Goal: Task Accomplishment & Management: Manage account settings

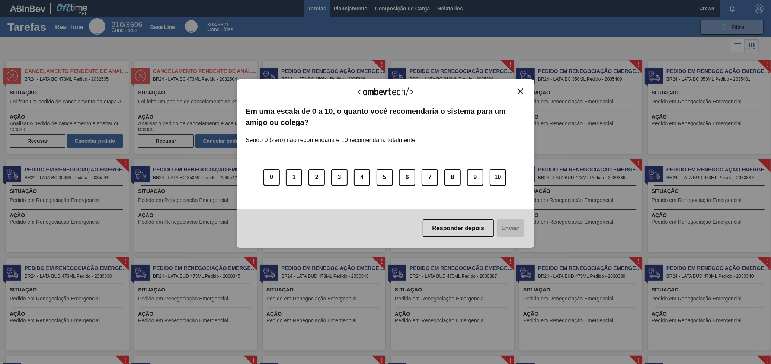
click at [515, 85] on div "Agradecemos seu feedback! Em uma escala de 0 a 10, o quanto você recomendaria o…" at bounding box center [386, 163] width 298 height 169
click at [521, 86] on div "Agradecemos seu feedback! Em uma escala de 0 a 10, o quanto você recomendaria o…" at bounding box center [386, 163] width 298 height 169
click at [523, 96] on div "Agradecemos seu feedback!" at bounding box center [386, 96] width 280 height 17
click at [520, 90] on img "Close" at bounding box center [521, 92] width 6 height 6
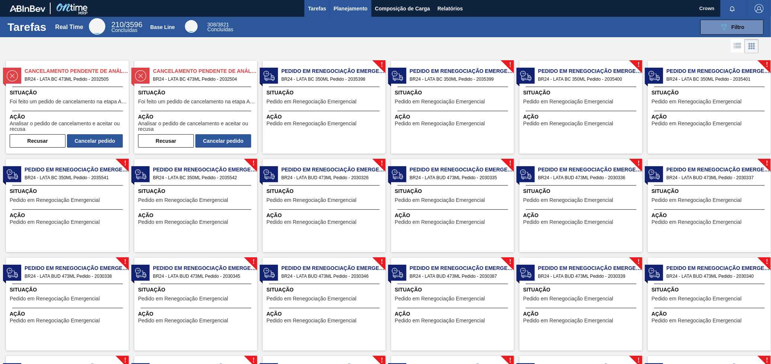
click at [367, 9] on span "Planejamento" at bounding box center [351, 8] width 34 height 9
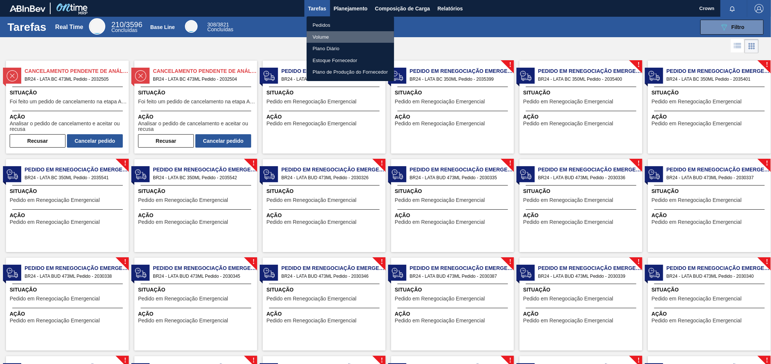
click at [343, 35] on li "Volume" at bounding box center [350, 37] width 87 height 12
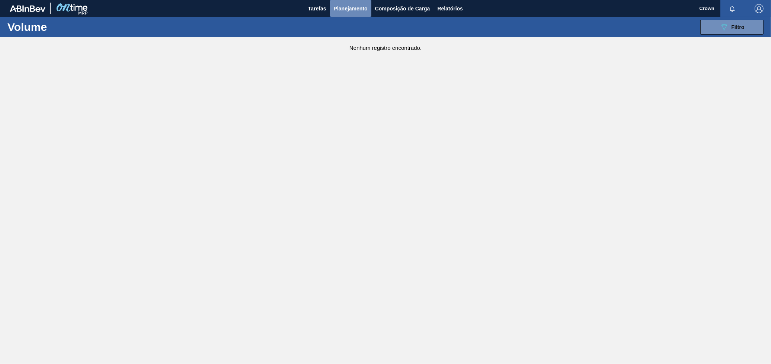
click at [348, 4] on span "Planejamento" at bounding box center [351, 8] width 34 height 9
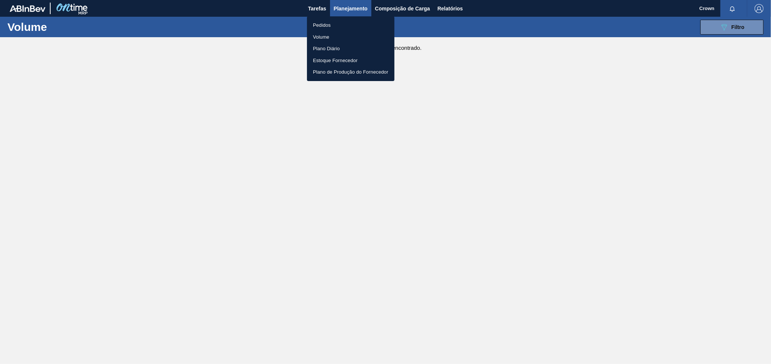
click at [320, 36] on li "Volume" at bounding box center [350, 37] width 87 height 12
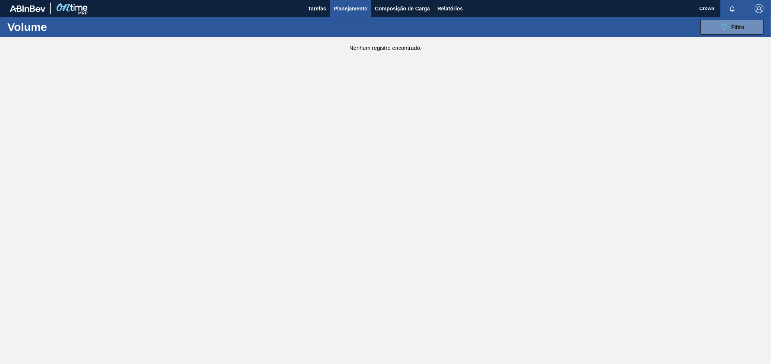
click at [336, 10] on span "Planejamento" at bounding box center [351, 8] width 34 height 9
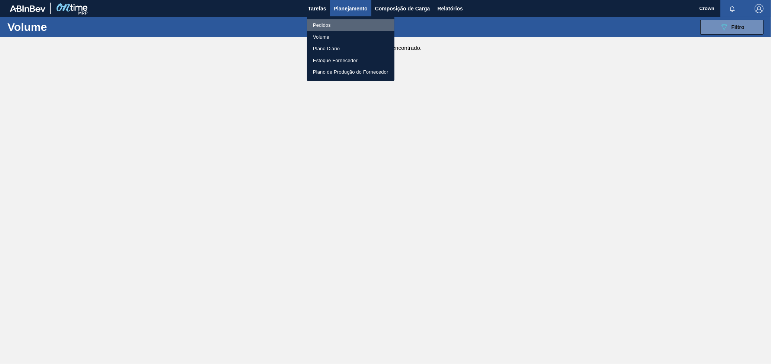
click at [317, 25] on li "Pedidos" at bounding box center [350, 25] width 87 height 12
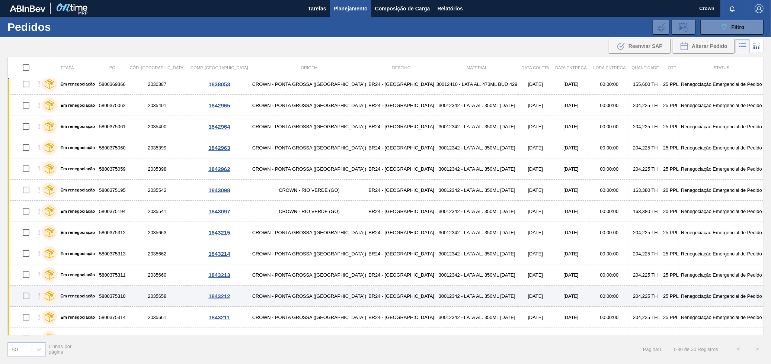
scroll to position [380, 0]
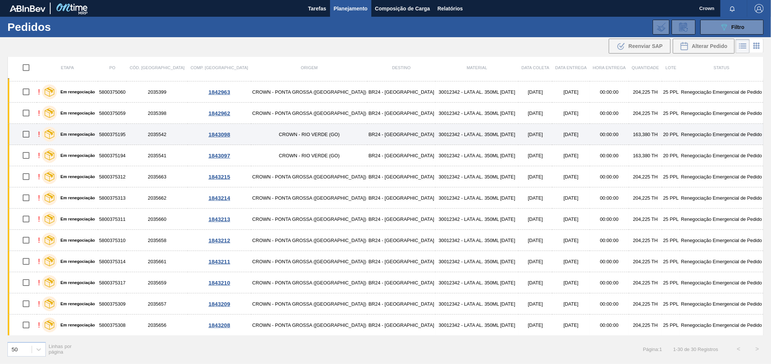
drag, startPoint x: 350, startPoint y: 218, endPoint x: 359, endPoint y: 126, distance: 92.8
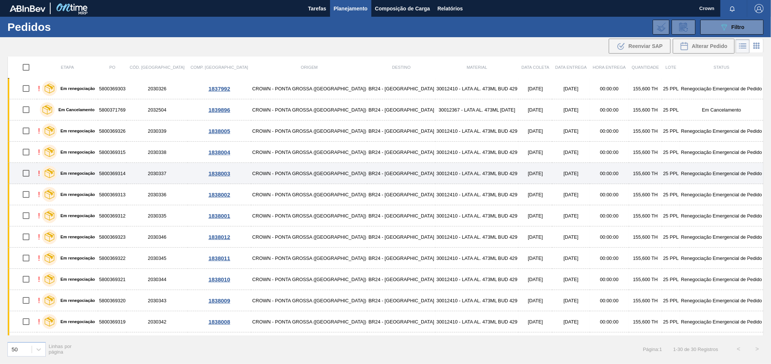
scroll to position [0, 0]
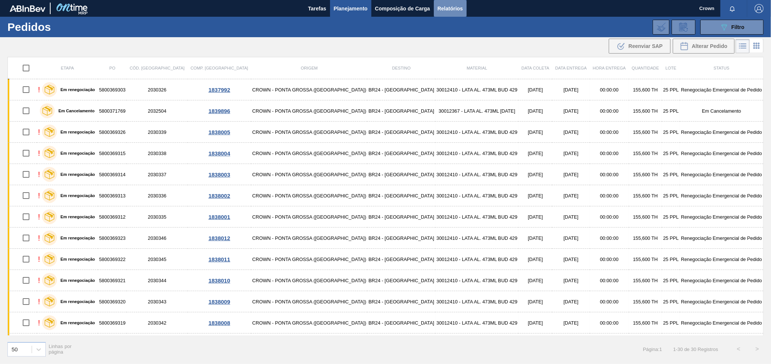
click at [447, 6] on span "Relatórios" at bounding box center [450, 8] width 25 height 9
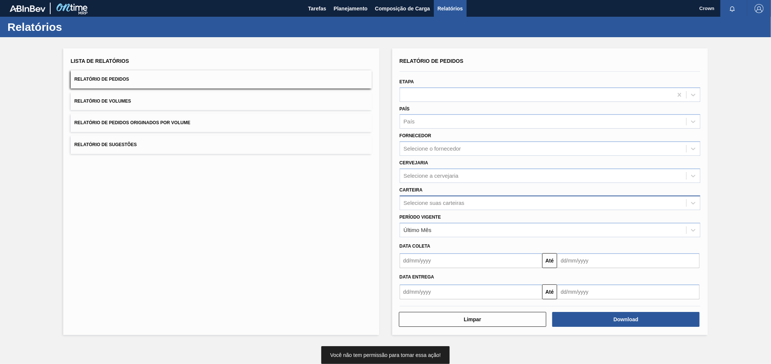
click at [438, 202] on div "Selecione suas carteiras" at bounding box center [434, 203] width 61 height 6
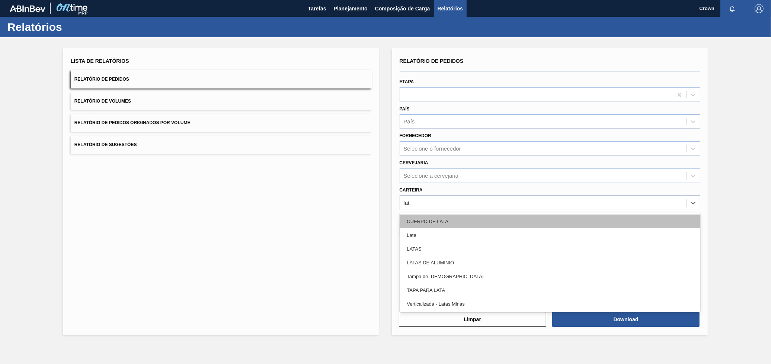
type input "lata"
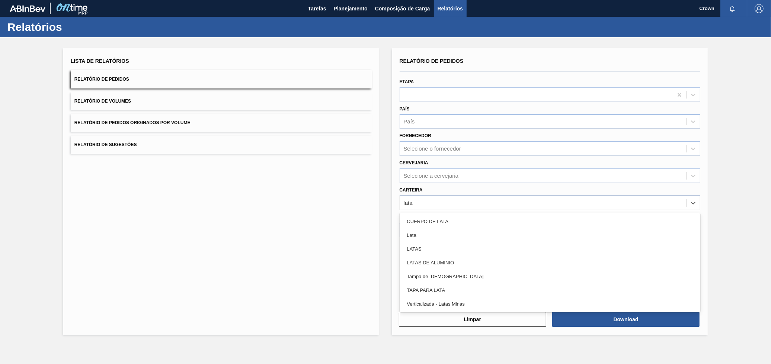
click at [417, 232] on div "Lata" at bounding box center [550, 235] width 301 height 14
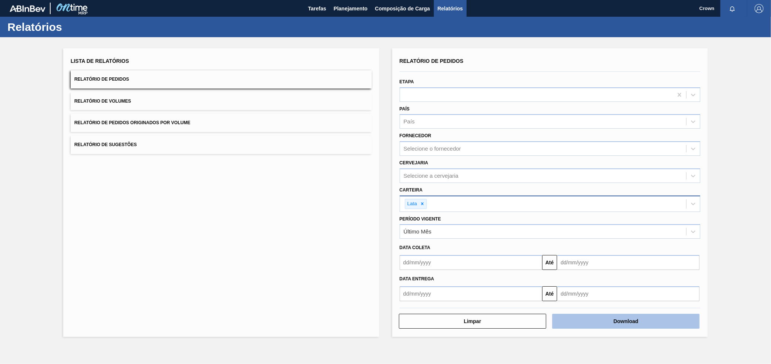
click at [604, 318] on button "Download" at bounding box center [625, 321] width 147 height 15
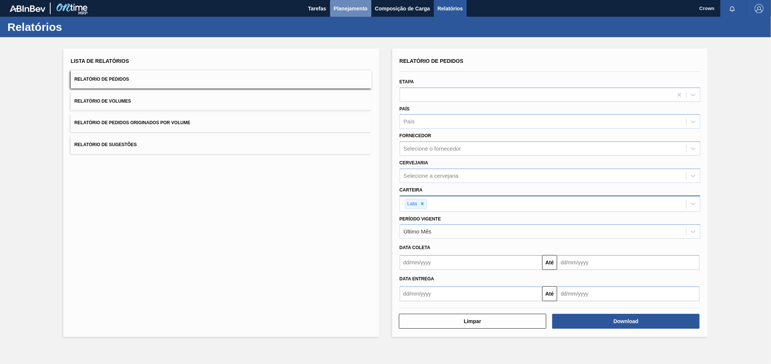
click at [348, 10] on span "Planejamento" at bounding box center [351, 8] width 34 height 9
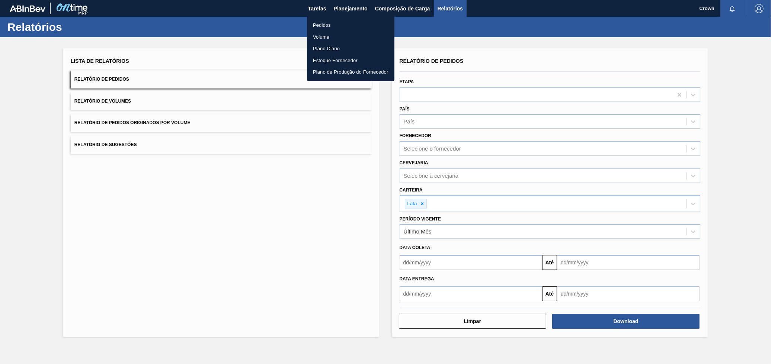
click at [334, 22] on li "Pedidos" at bounding box center [350, 25] width 87 height 12
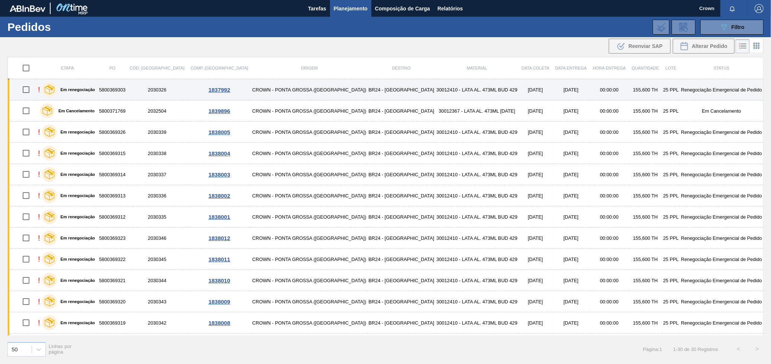
click at [262, 88] on td "CROWN - PONTA GROSSA ([GEOGRAPHIC_DATA])" at bounding box center [309, 89] width 116 height 21
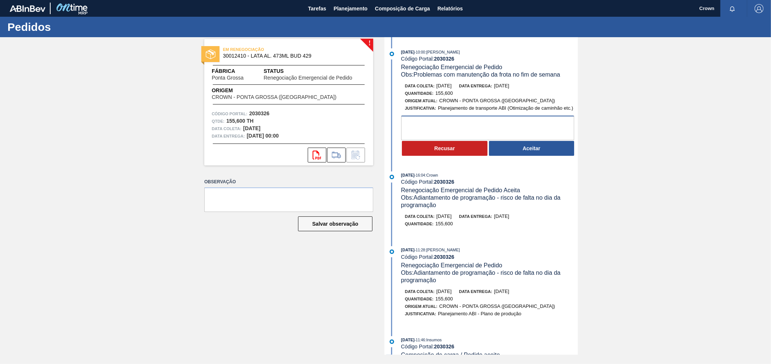
click at [409, 133] on textarea at bounding box center [487, 128] width 173 height 25
type textarea "Carga já carregada"
click at [522, 154] on button "Aceitar" at bounding box center [532, 148] width 86 height 15
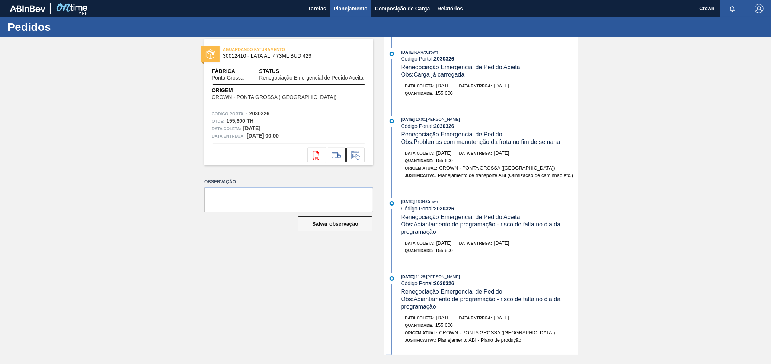
click at [357, 4] on span "Planejamento" at bounding box center [351, 8] width 34 height 9
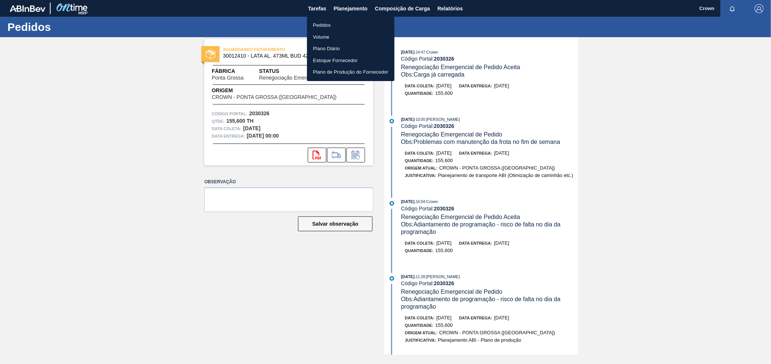
click at [345, 23] on li "Pedidos" at bounding box center [350, 25] width 87 height 12
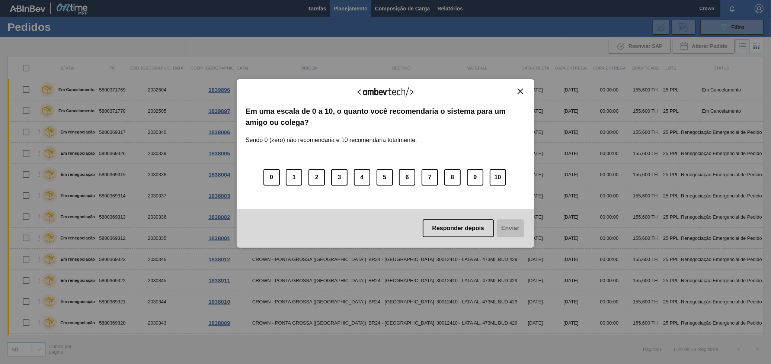
click at [438, 241] on div "Responder depois Enviar" at bounding box center [386, 228] width 298 height 39
click at [438, 230] on button "Responder depois" at bounding box center [458, 229] width 71 height 18
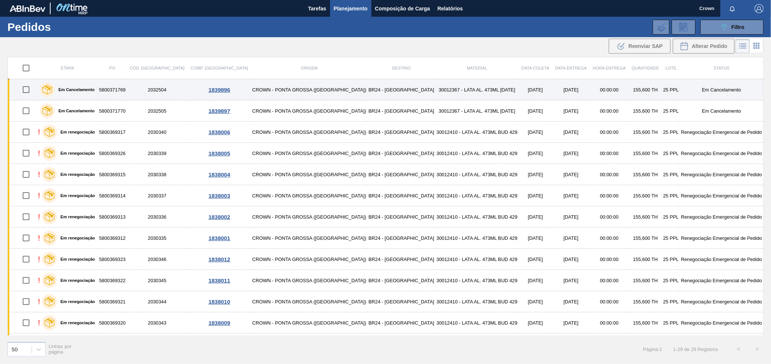
click at [251, 88] on td "CROWN - PONTA GROSSA ([GEOGRAPHIC_DATA])" at bounding box center [309, 89] width 116 height 21
